Goal: Transaction & Acquisition: Purchase product/service

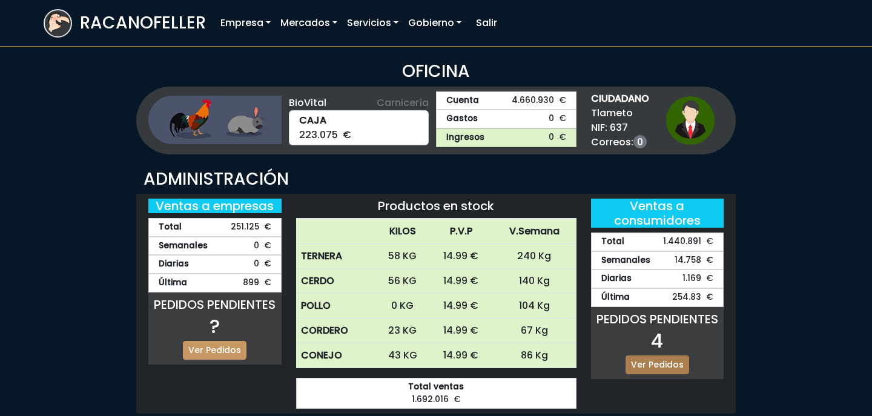
click at [663, 364] on link "Ver Pedidos" at bounding box center [657, 364] width 64 height 19
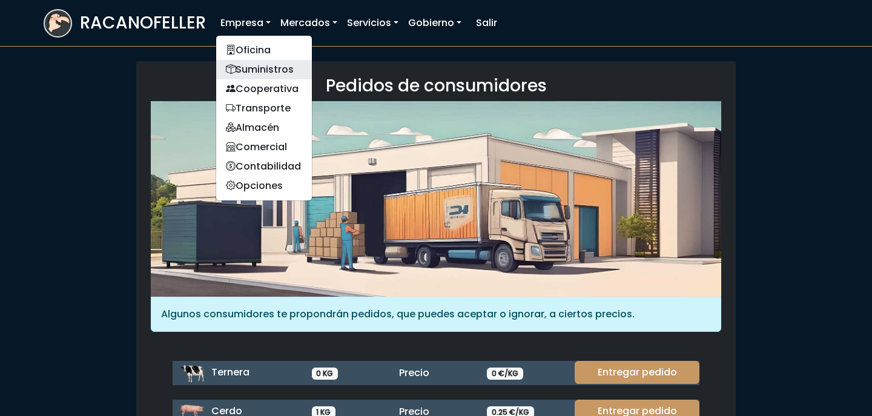
click at [268, 67] on link "Suministros" at bounding box center [264, 69] width 96 height 19
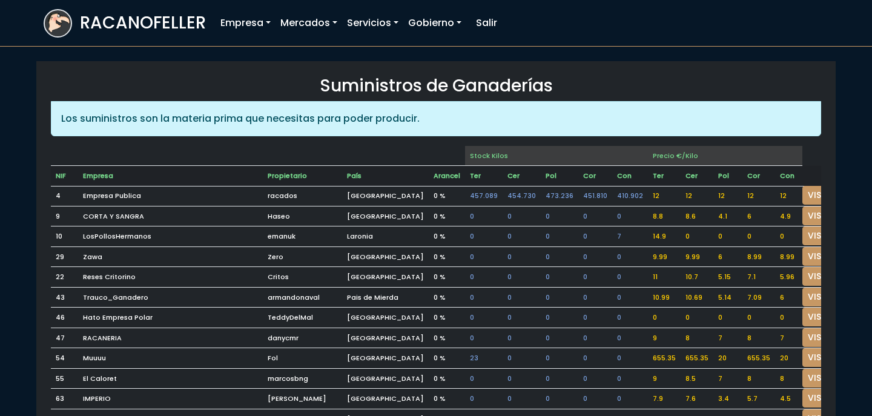
click at [802, 183] on td at bounding box center [824, 176] width 44 height 21
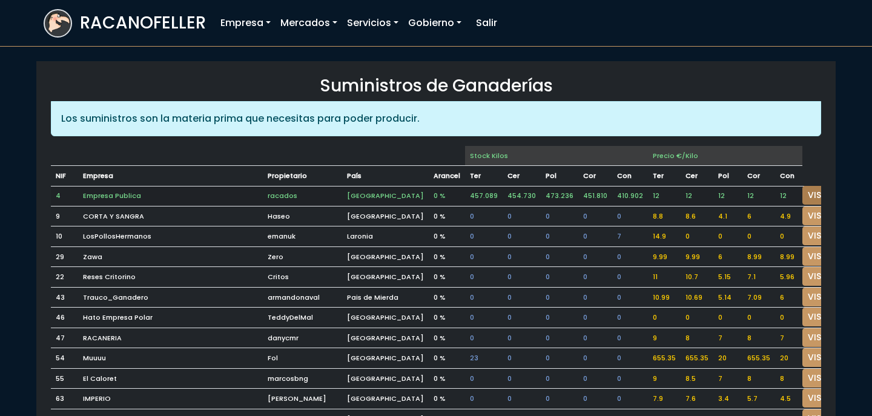
click at [802, 189] on link "VISITAR" at bounding box center [824, 195] width 44 height 19
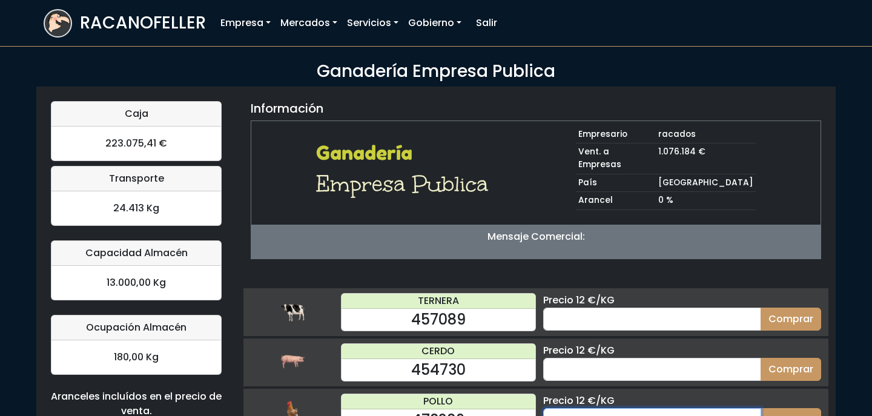
click at [630, 410] on input "number" at bounding box center [652, 419] width 218 height 23
type input "20"
click at [760, 408] on button "Comprar" at bounding box center [790, 419] width 61 height 23
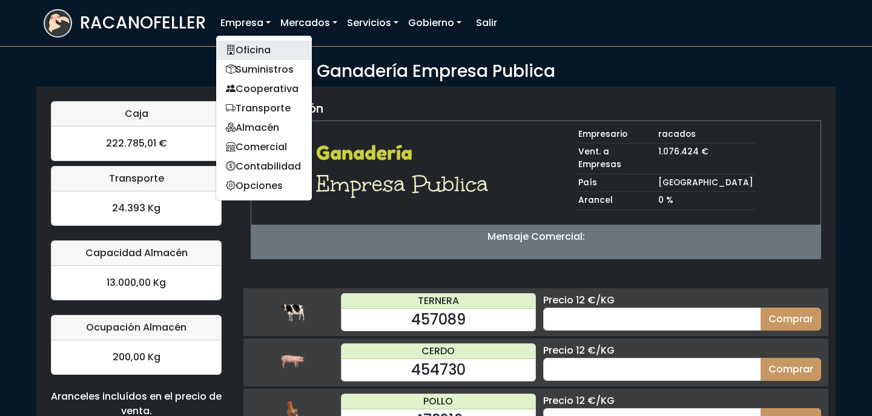
click at [244, 53] on link "Oficina" at bounding box center [264, 50] width 96 height 19
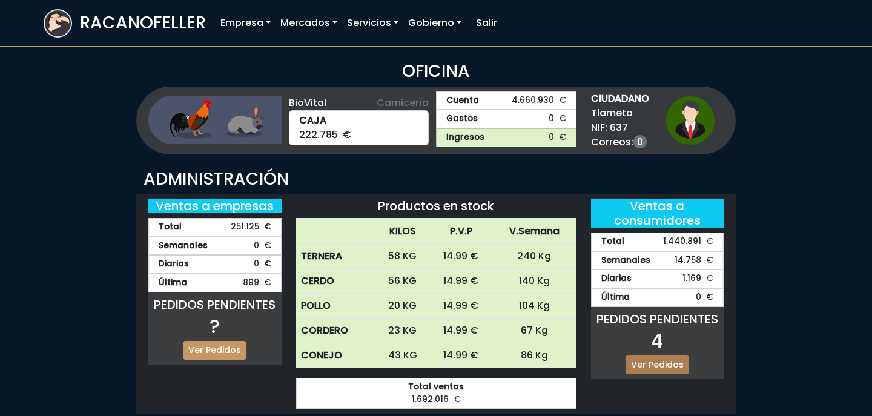
click at [660, 365] on link "Ver Pedidos" at bounding box center [657, 364] width 64 height 19
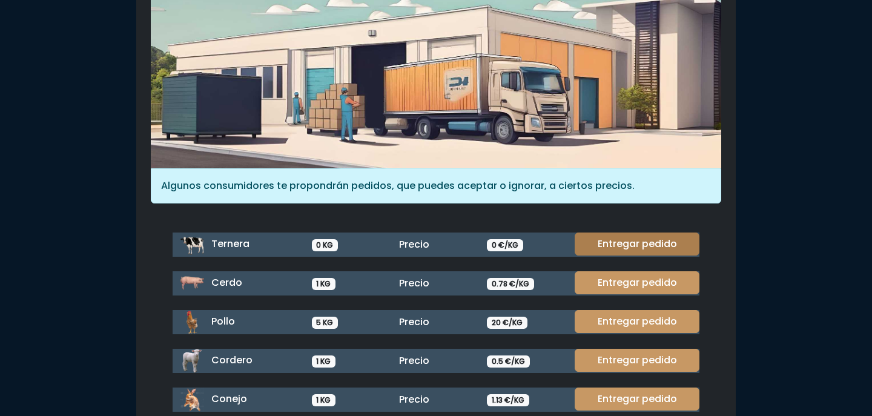
scroll to position [131, 0]
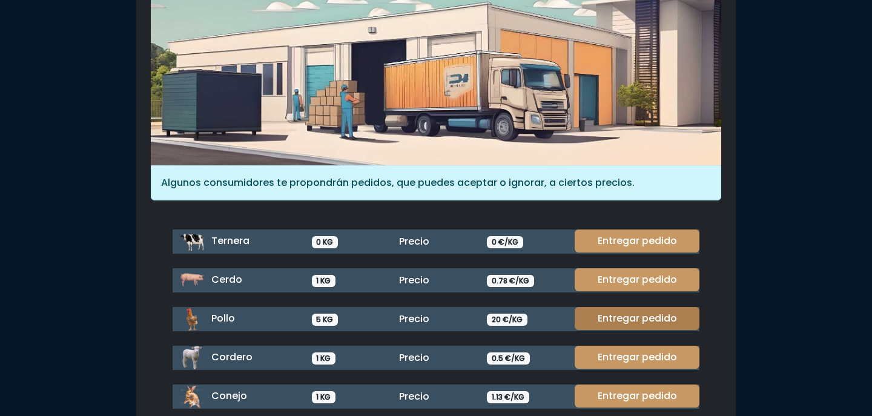
click at [641, 319] on link "Entregar pedido" at bounding box center [636, 318] width 125 height 23
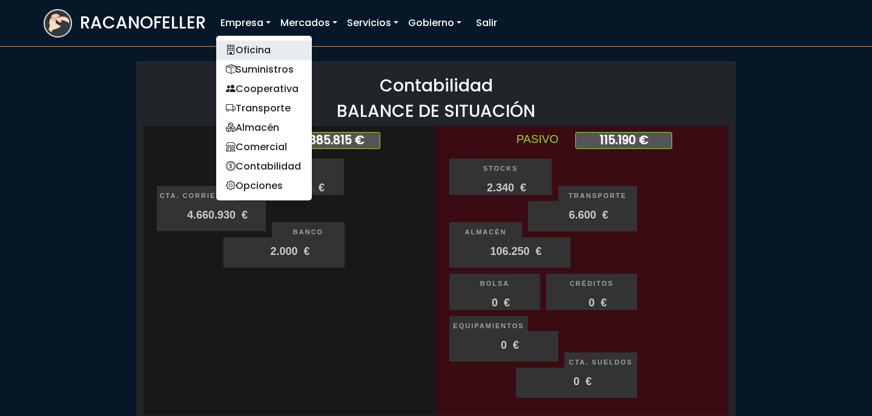
click at [244, 52] on link "Oficina" at bounding box center [264, 50] width 96 height 19
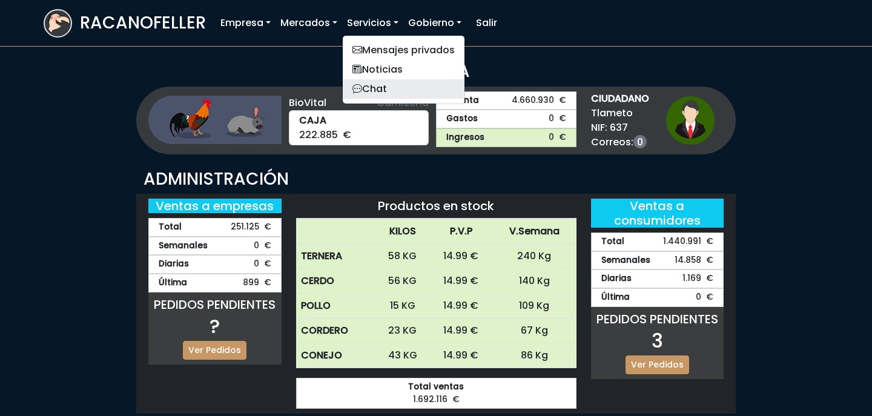
click at [392, 89] on link "Chat" at bounding box center [404, 88] width 122 height 19
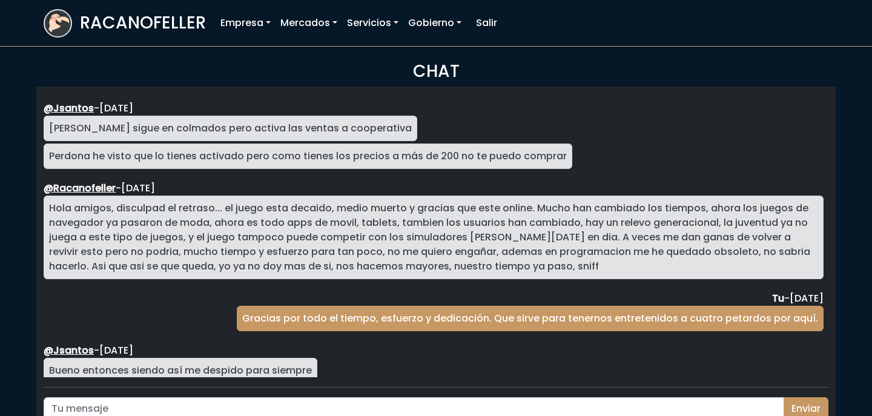
scroll to position [2220, 0]
